Goal: Information Seeking & Learning: Learn about a topic

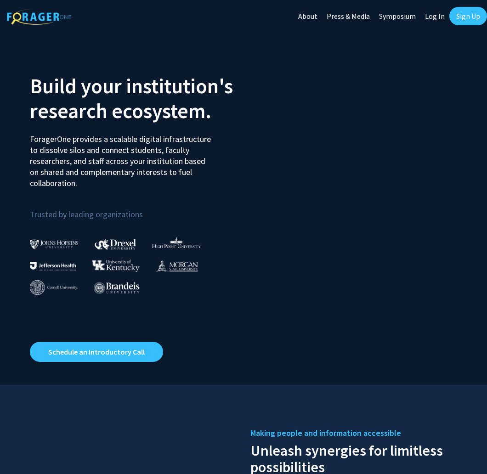
click at [435, 16] on link "Log In" at bounding box center [434, 16] width 29 height 32
select select
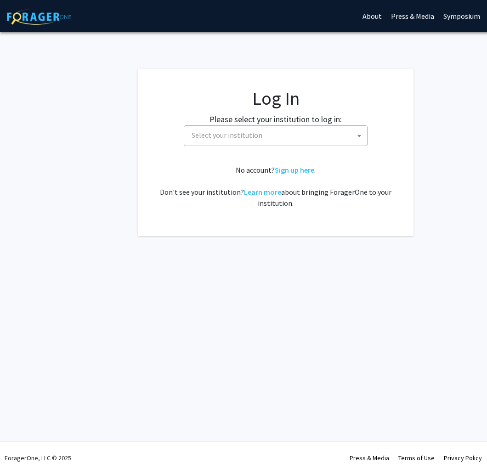
click at [261, 141] on span "Select your institution" at bounding box center [277, 135] width 179 height 19
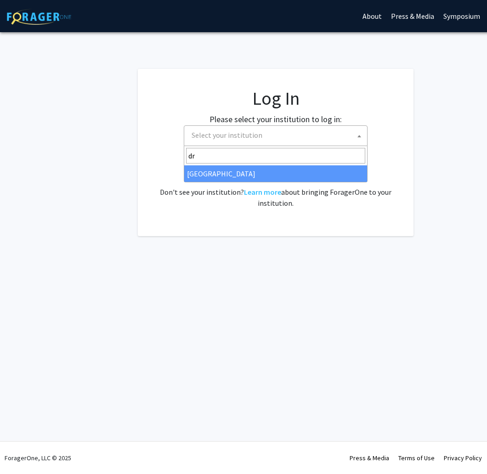
type input "dre"
select select "6"
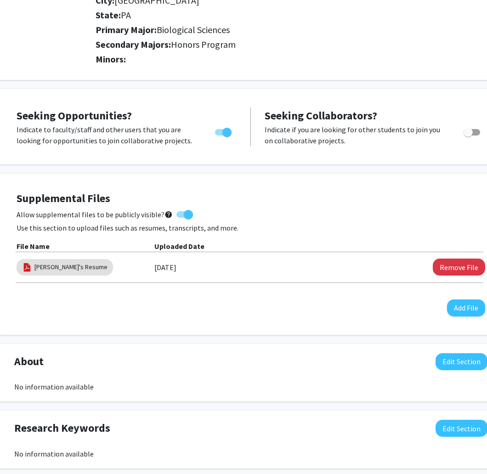
scroll to position [260, 25]
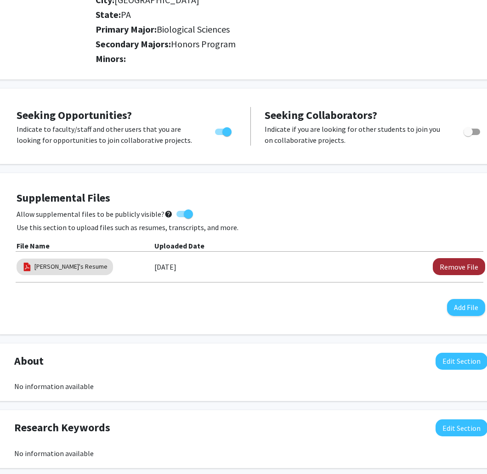
click at [462, 268] on button "Remove File" at bounding box center [458, 266] width 52 height 17
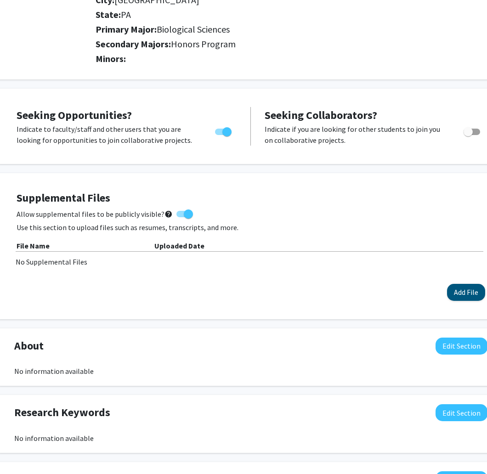
click at [458, 285] on button "Add File" at bounding box center [466, 292] width 38 height 17
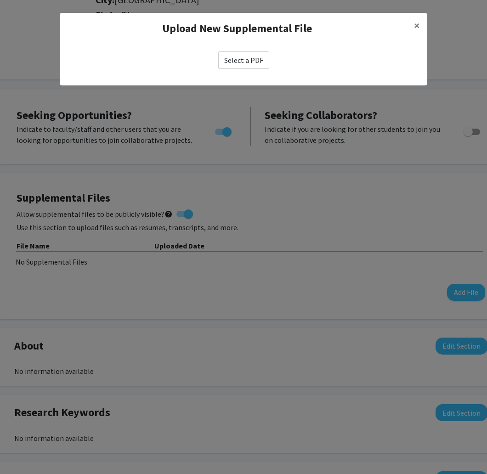
click at [235, 62] on label "Select a PDF" at bounding box center [243, 59] width 51 height 17
click at [0, 0] on input "Select a PDF" at bounding box center [0, 0] width 0 height 0
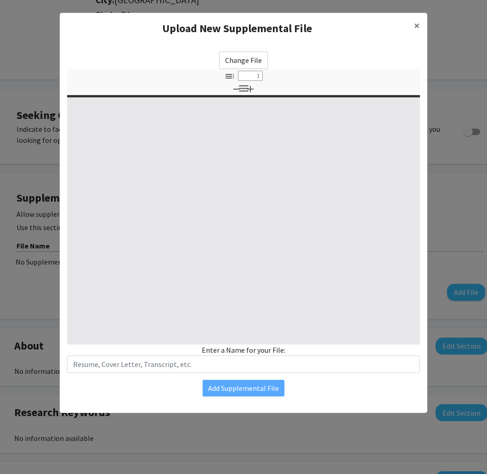
select select "custom"
type input "0"
select select "custom"
type input "1"
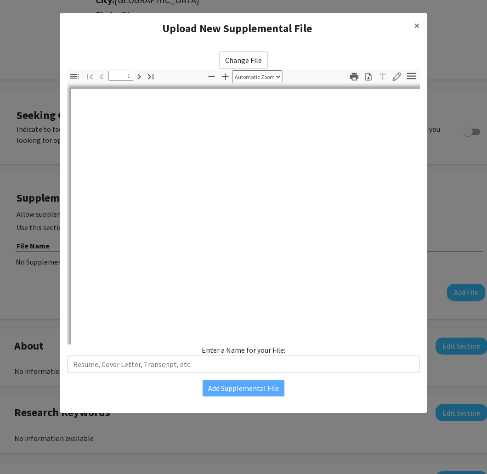
select select "auto"
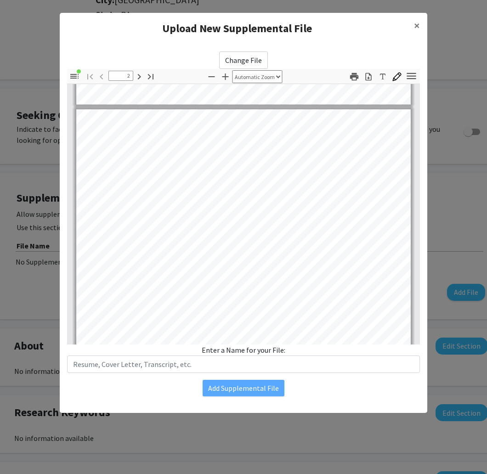
type input "3"
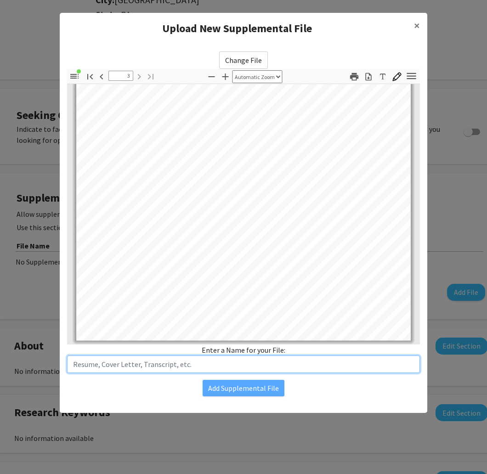
scroll to position [1056, 0]
click at [240, 371] on input "text" at bounding box center [243, 363] width 352 height 17
type input "Mitra M Resume"
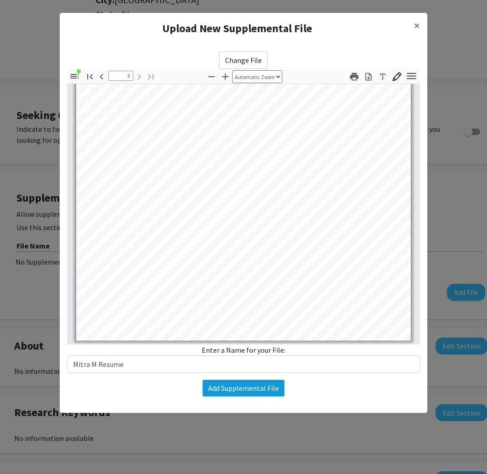
click at [269, 384] on button "Add Supplemental File" at bounding box center [243, 388] width 82 height 17
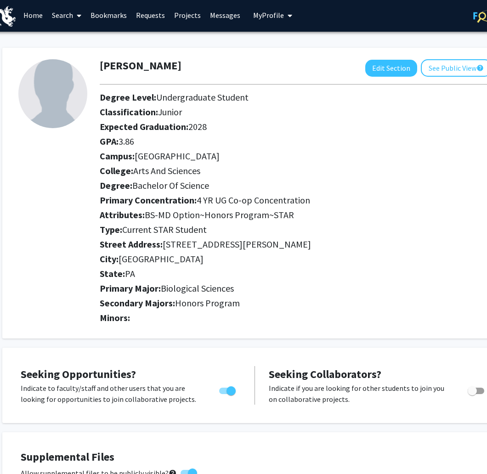
scroll to position [0, 21]
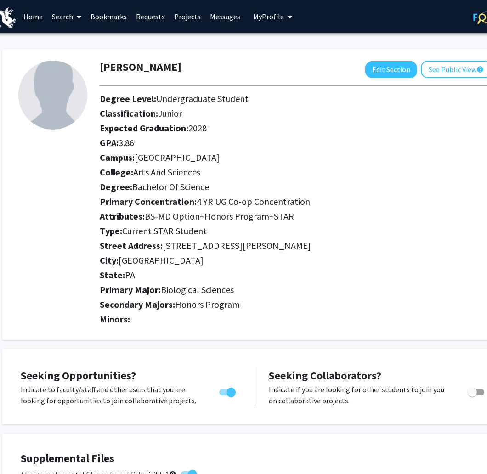
click at [65, 17] on link "Search" at bounding box center [66, 16] width 39 height 32
click at [73, 41] on span "Faculty/Staff" at bounding box center [80, 42] width 67 height 18
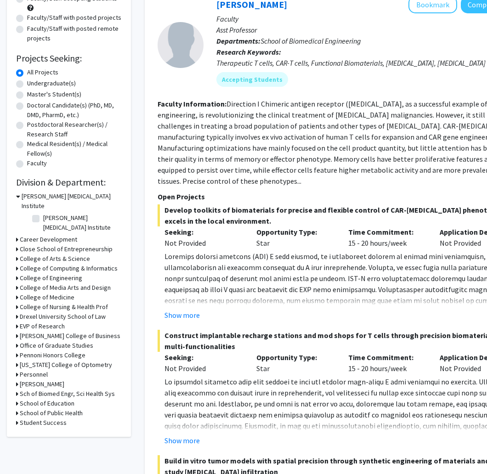
scroll to position [107, 0]
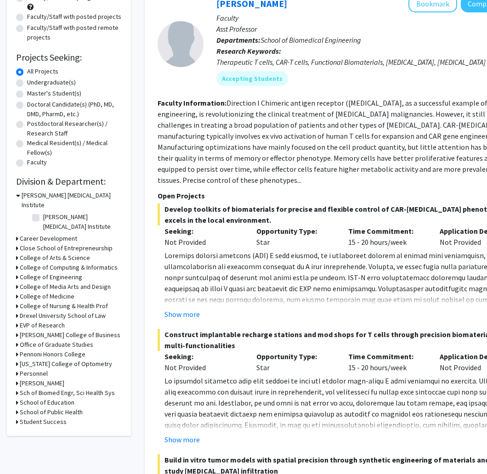
click at [74, 311] on h3 "Drexel University School of Law" at bounding box center [63, 316] width 86 height 10
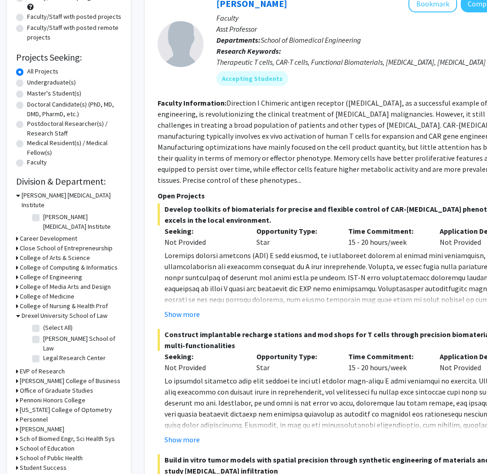
click at [62, 323] on label "(Select All)" at bounding box center [57, 328] width 29 height 10
click at [49, 323] on input "(Select All)" at bounding box center [46, 326] width 6 height 6
checkbox input "true"
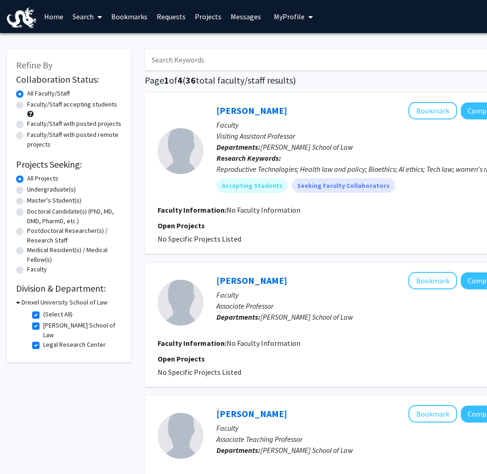
click at [66, 105] on label "Faculty/Staff accepting students" at bounding box center [72, 105] width 90 height 10
click at [33, 105] on input "Faculty/Staff accepting students" at bounding box center [30, 103] width 6 height 6
radio input "true"
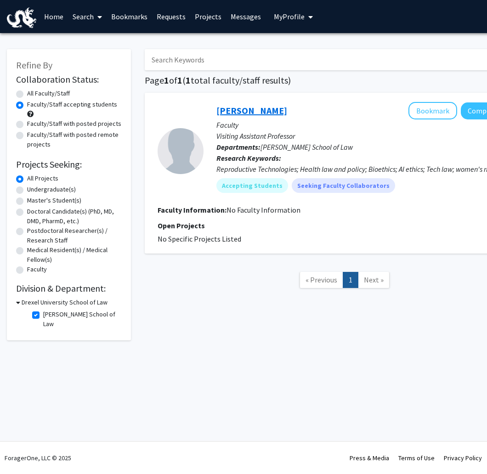
click at [252, 114] on link "[PERSON_NAME]" at bounding box center [251, 110] width 71 height 11
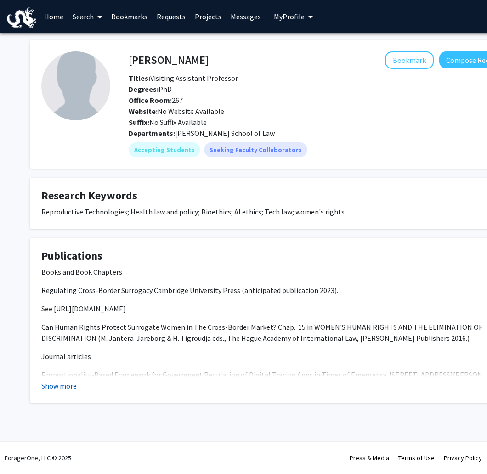
click at [71, 388] on button "Show more" at bounding box center [58, 385] width 35 height 11
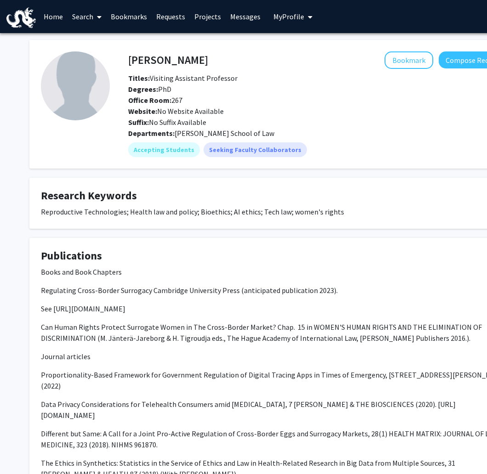
scroll to position [0, 0]
click at [82, 21] on link "Search" at bounding box center [86, 16] width 39 height 32
click at [91, 43] on span "Faculty/Staff" at bounding box center [100, 42] width 67 height 18
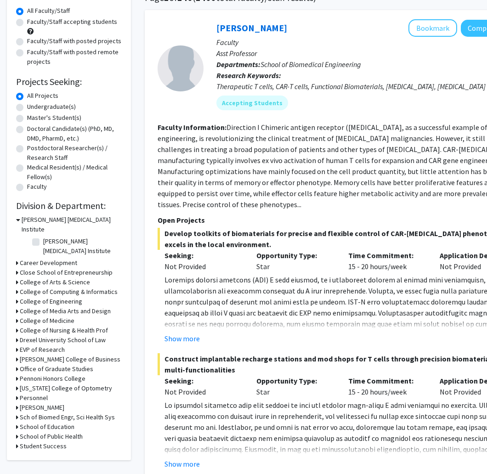
scroll to position [86, 0]
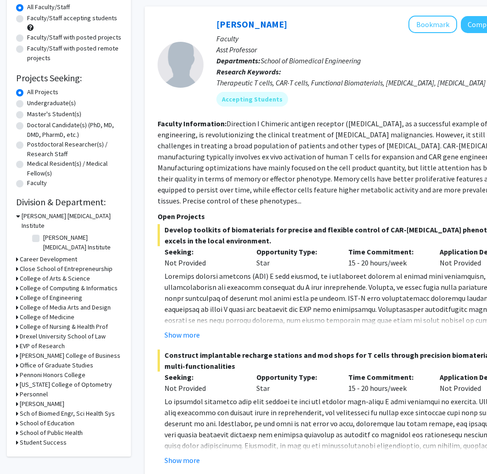
click at [62, 408] on h3 "Sch of Biomed Engr, Sci Health Sys" at bounding box center [67, 413] width 95 height 10
click at [62, 420] on label "School of Biomedical Engineering" at bounding box center [81, 429] width 76 height 19
click at [49, 420] on input "School of Biomedical Engineering" at bounding box center [46, 423] width 6 height 6
checkbox input "true"
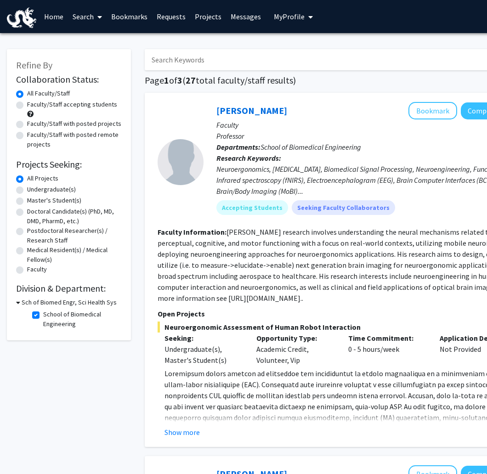
click at [39, 315] on fg-checkbox "School of Biomedical Engineering School of Biomedical Engineering" at bounding box center [75, 318] width 87 height 19
click at [43, 316] on label "School of Biomedical Engineering" at bounding box center [81, 318] width 76 height 19
click at [43, 315] on input "School of Biomedical Engineering" at bounding box center [46, 312] width 6 height 6
checkbox input "false"
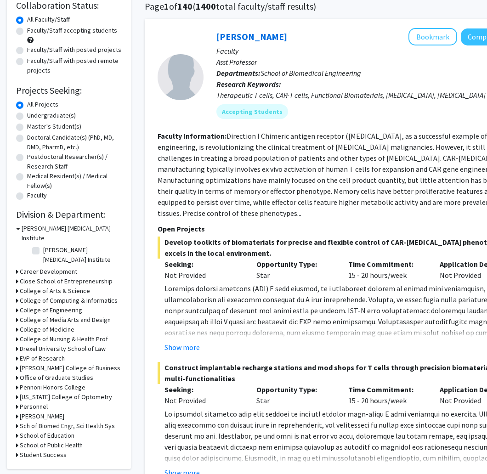
scroll to position [76, 0]
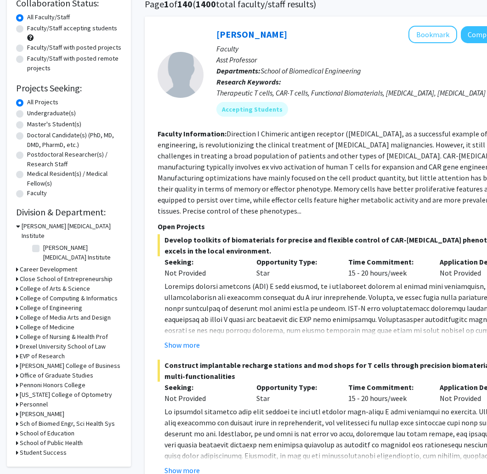
click at [58, 322] on h3 "College of Medicine" at bounding box center [47, 327] width 55 height 10
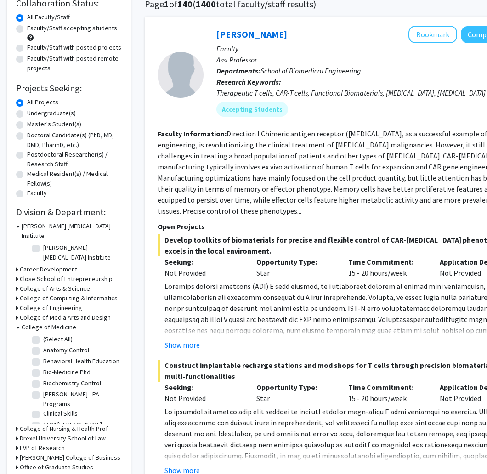
click at [50, 334] on label "(Select All)" at bounding box center [57, 339] width 29 height 10
click at [49, 334] on input "(Select All)" at bounding box center [46, 337] width 6 height 6
checkbox input "true"
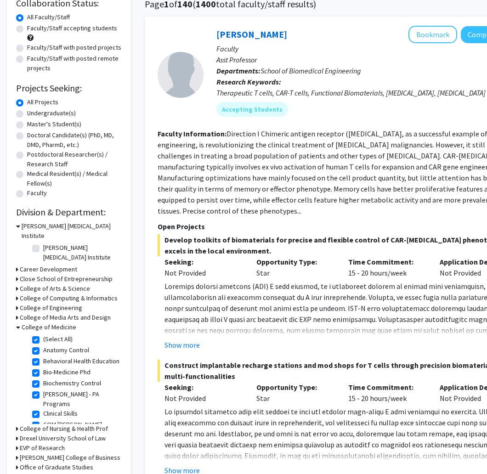
checkbox input "true"
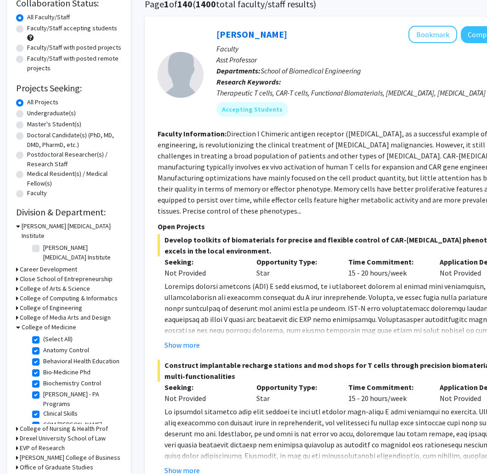
checkbox input "true"
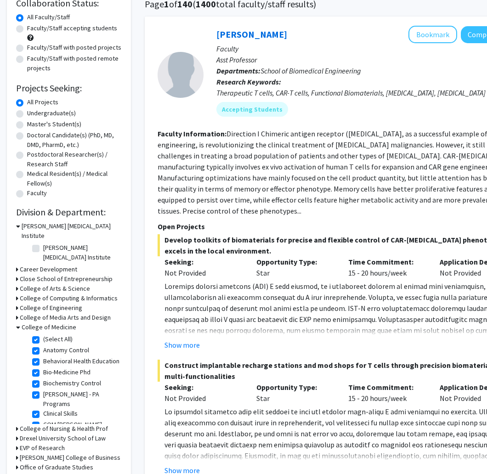
checkbox input "true"
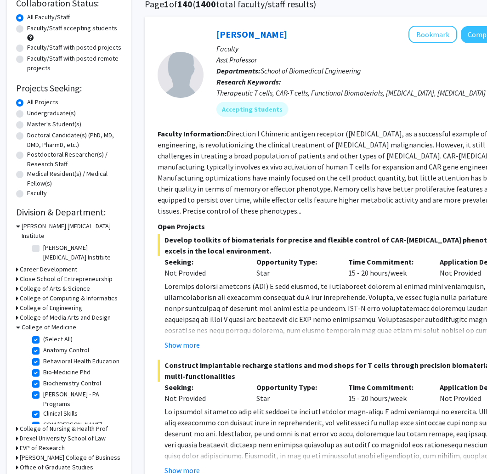
checkbox input "true"
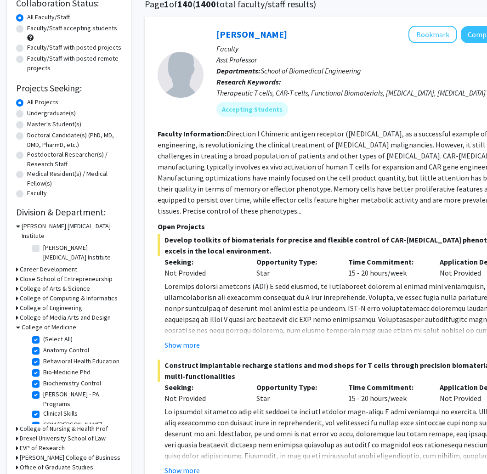
checkbox input "true"
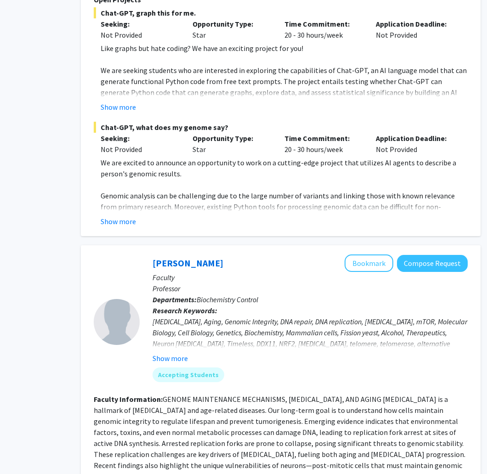
scroll to position [1713, 64]
